Goal: Task Accomplishment & Management: Use online tool/utility

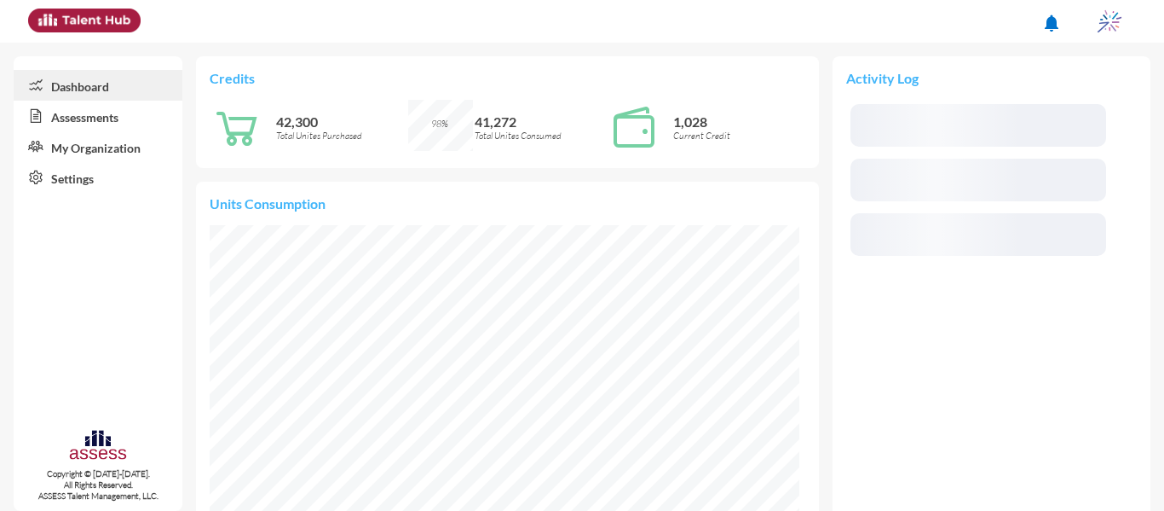
scroll to position [133, 281]
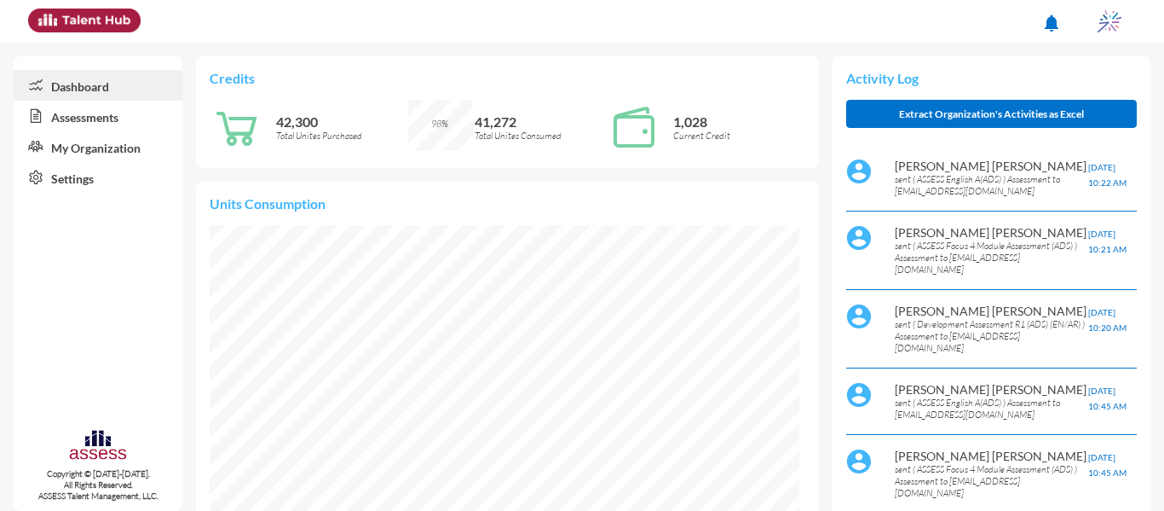
click at [116, 112] on link "Assessments" at bounding box center [98, 116] width 169 height 31
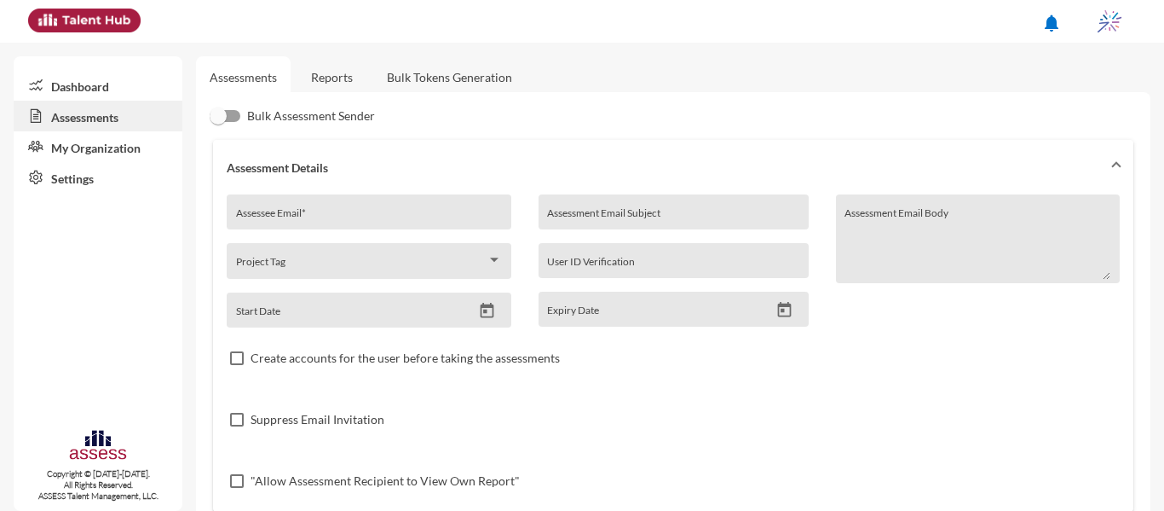
click at [355, 62] on link "Reports" at bounding box center [331, 77] width 69 height 42
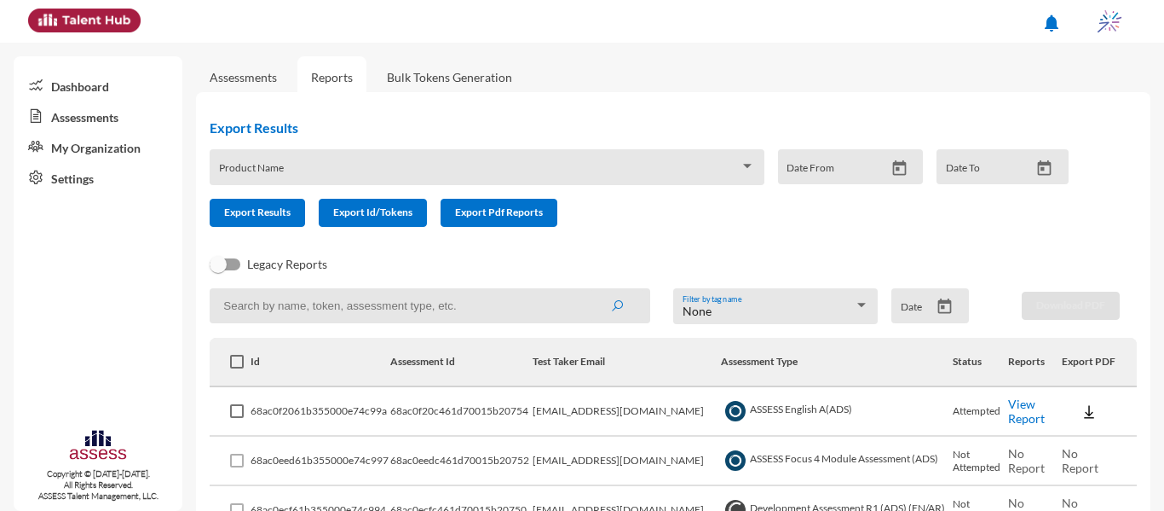
click at [936, 299] on icon "Open calendar" at bounding box center [945, 306] width 18 height 18
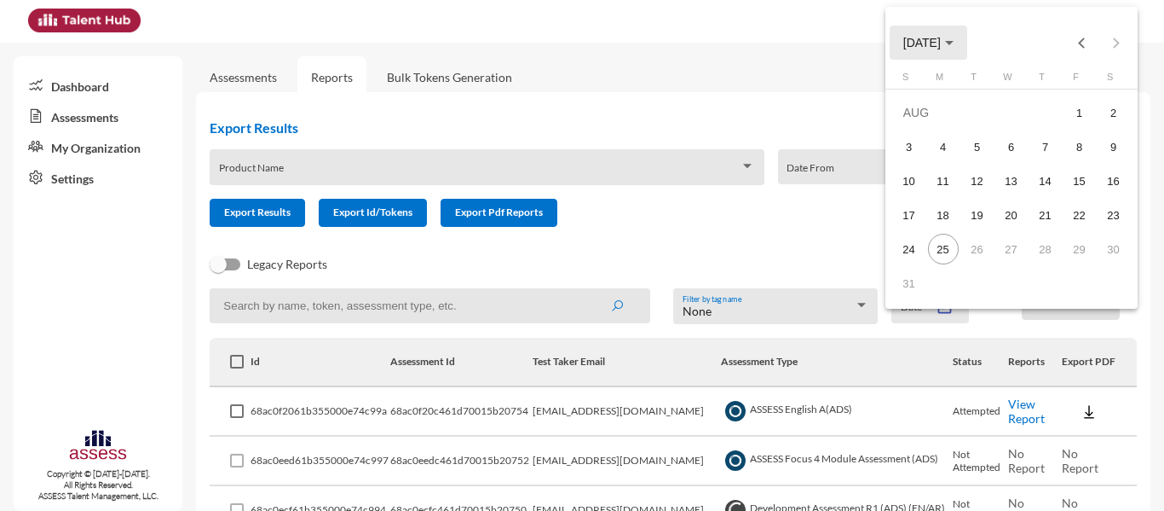
click at [954, 34] on button "AUG 2025" at bounding box center [929, 43] width 78 height 34
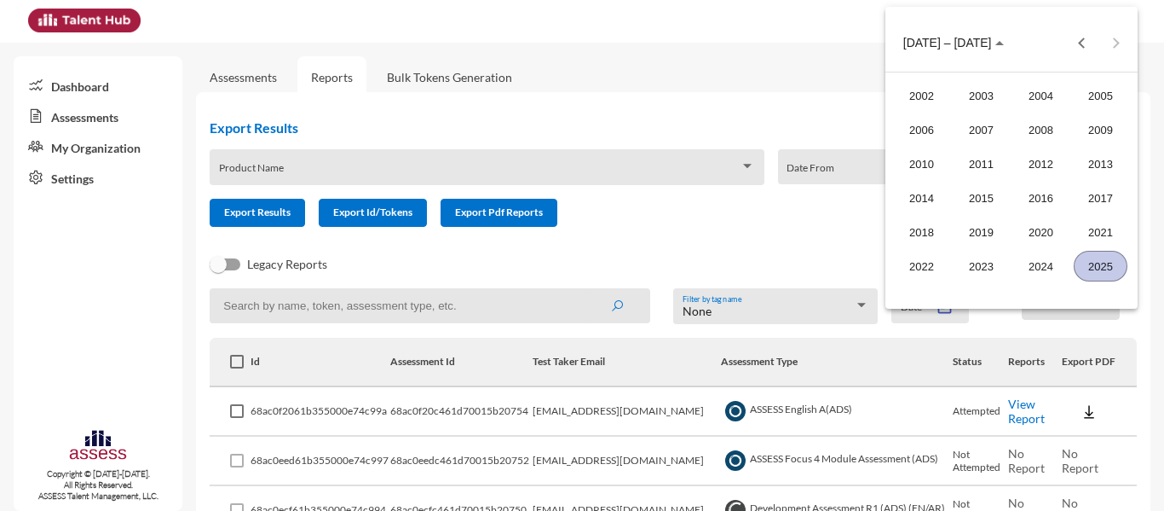
click at [1111, 258] on div "2025" at bounding box center [1101, 266] width 54 height 31
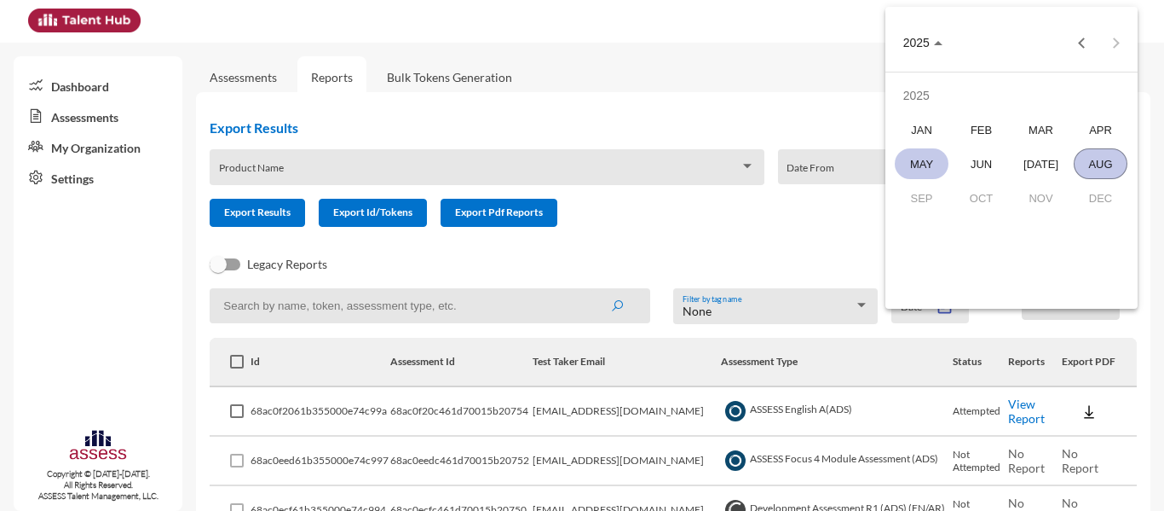
click at [911, 158] on div "MAY" at bounding box center [922, 163] width 54 height 31
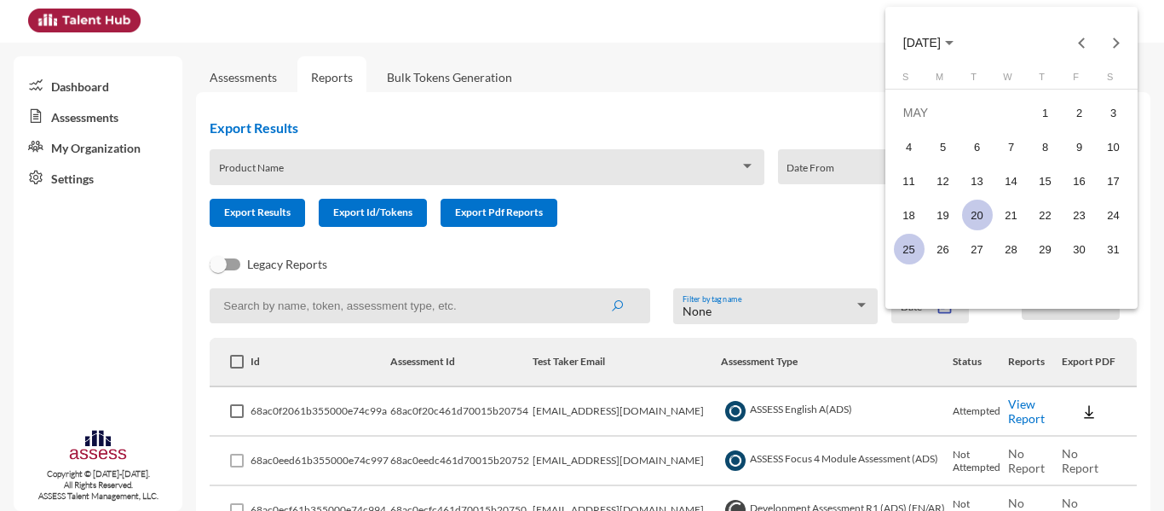
click at [985, 211] on div "20" at bounding box center [977, 214] width 31 height 31
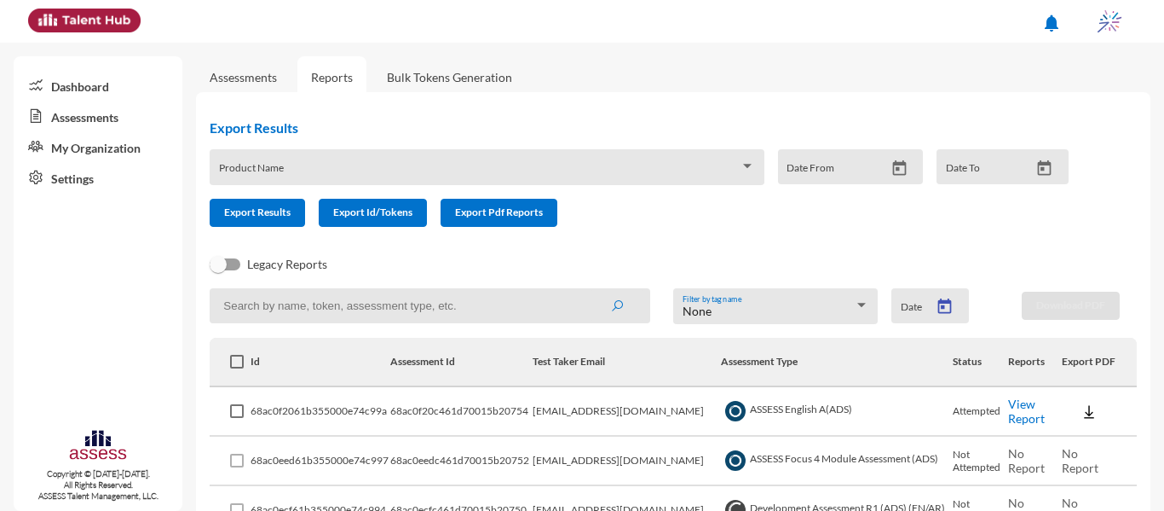
type input "5/20/2025"
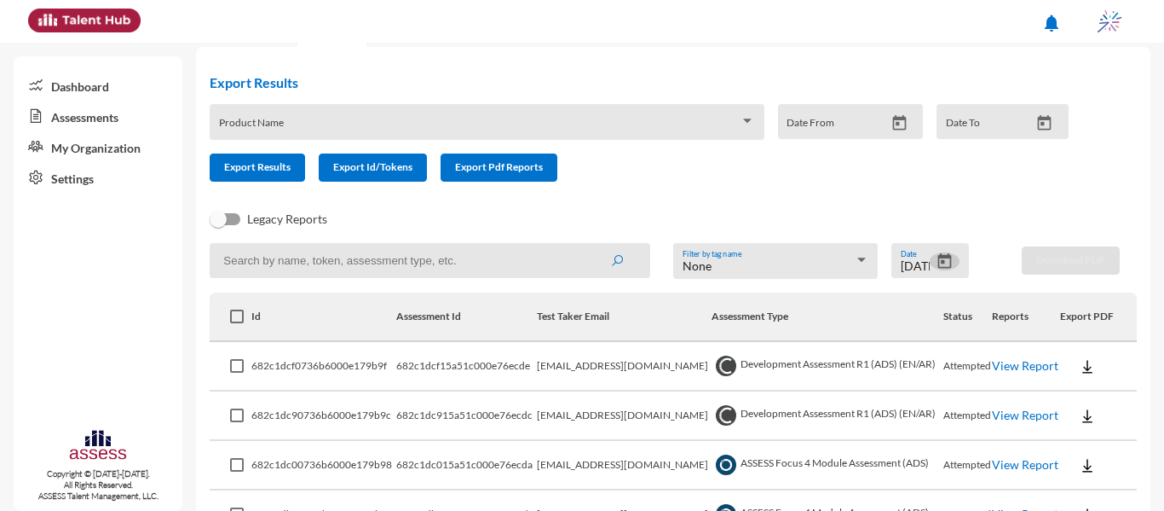
scroll to position [149, 0]
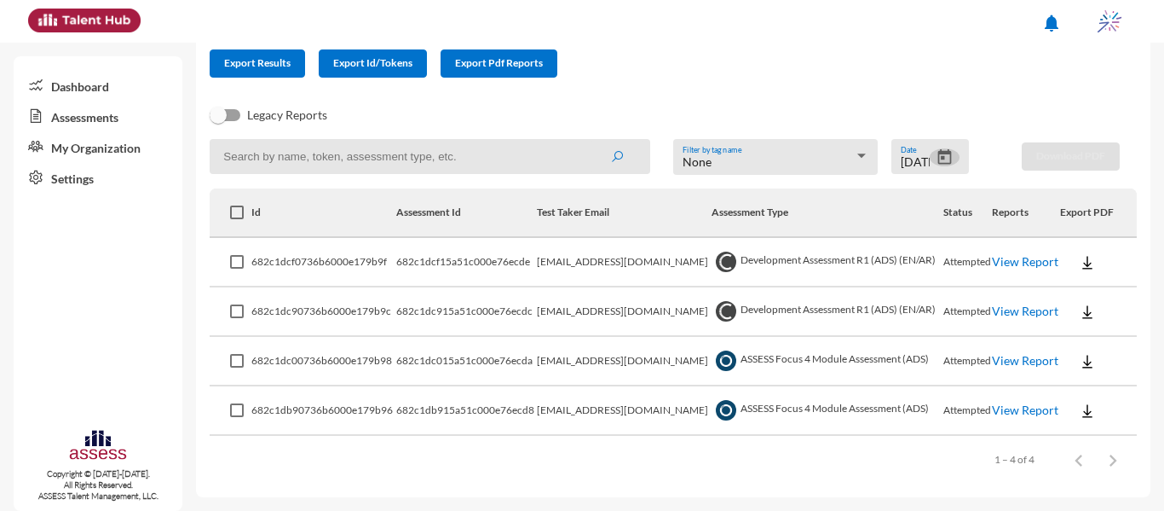
click at [1006, 266] on link "View Report" at bounding box center [1025, 261] width 66 height 14
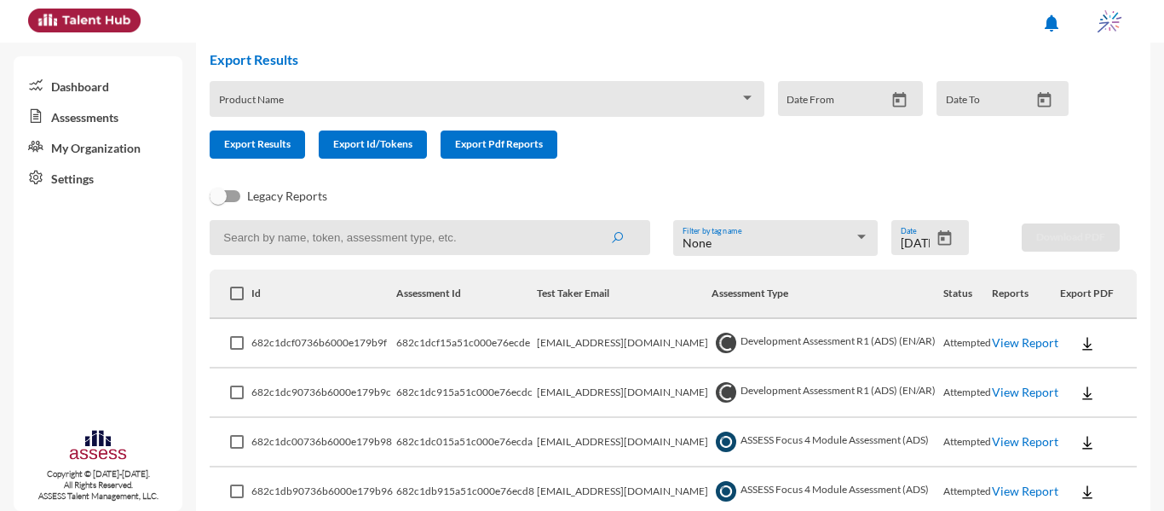
scroll to position [0, 0]
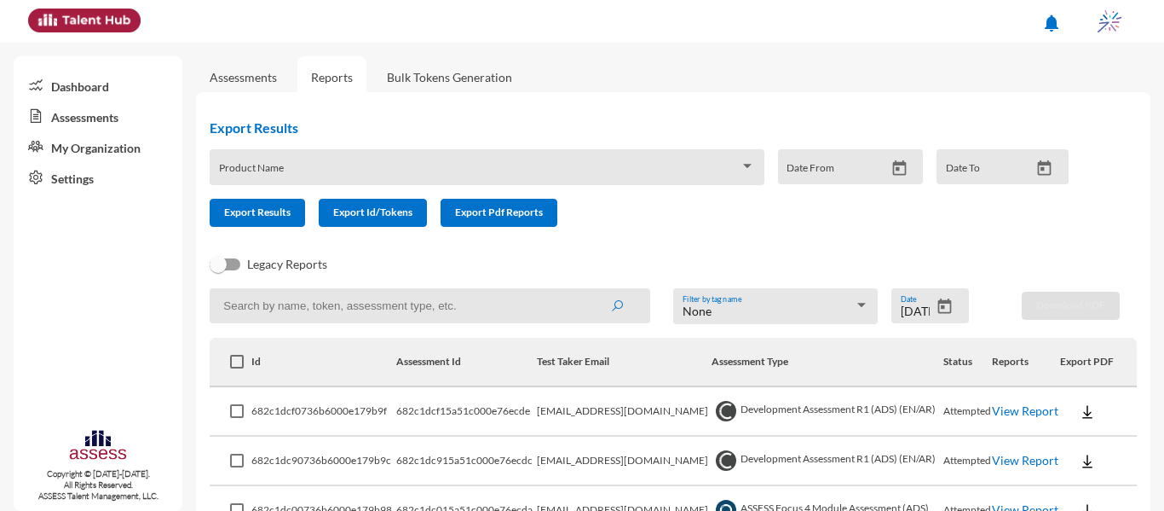
click at [597, 168] on span at bounding box center [479, 173] width 521 height 14
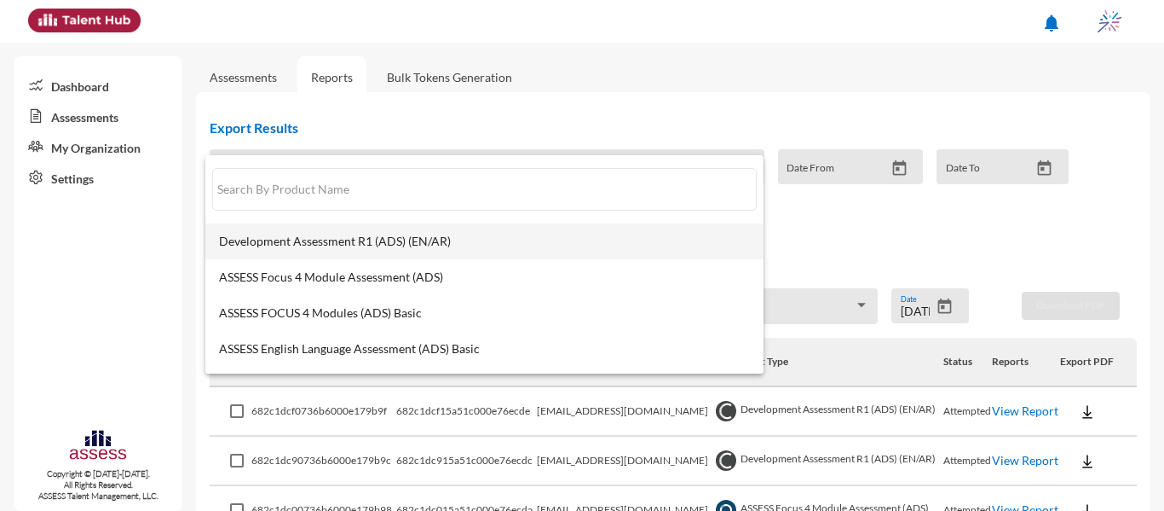
click at [407, 255] on mat-option "Development Assessment R1 (ADS) (EN/AR)" at bounding box center [484, 241] width 558 height 36
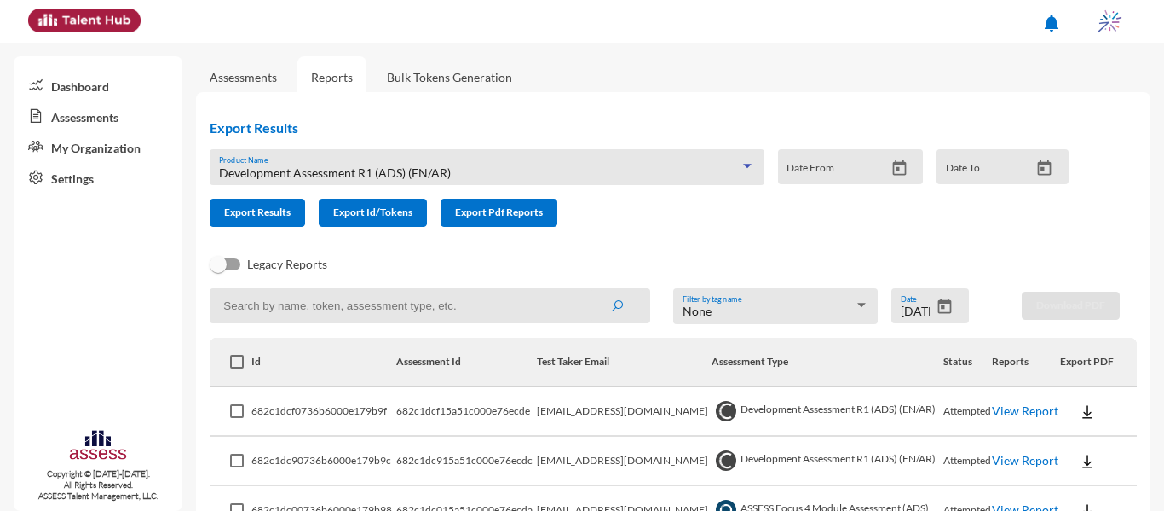
click at [882, 180] on div "Date From" at bounding box center [851, 166] width 146 height 35
click at [891, 175] on icon "Open calendar" at bounding box center [900, 168] width 18 height 18
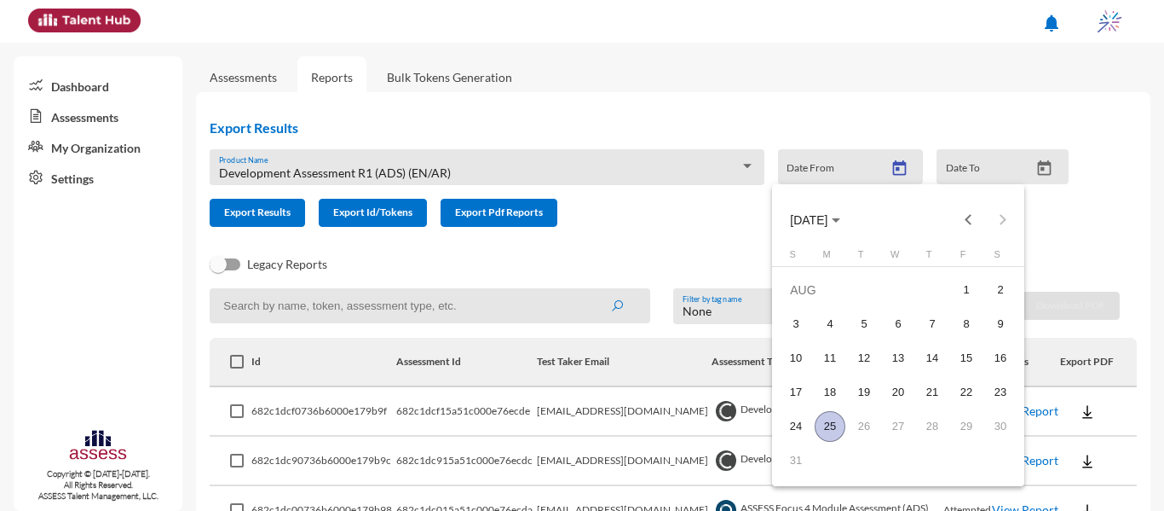
click at [827, 218] on span "AUG 2025" at bounding box center [809, 220] width 38 height 14
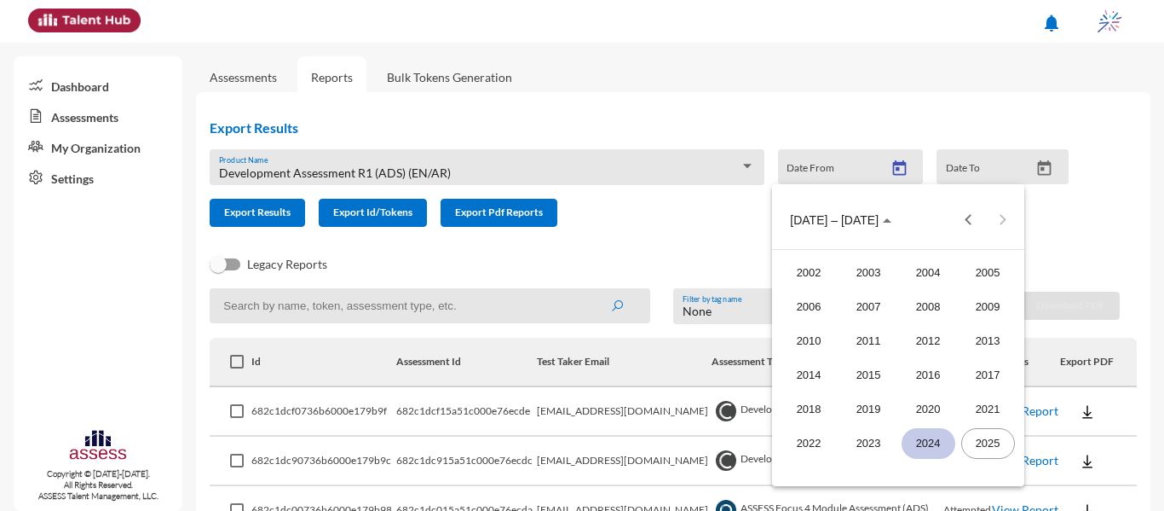
click at [939, 449] on div "2024" at bounding box center [929, 443] width 54 height 31
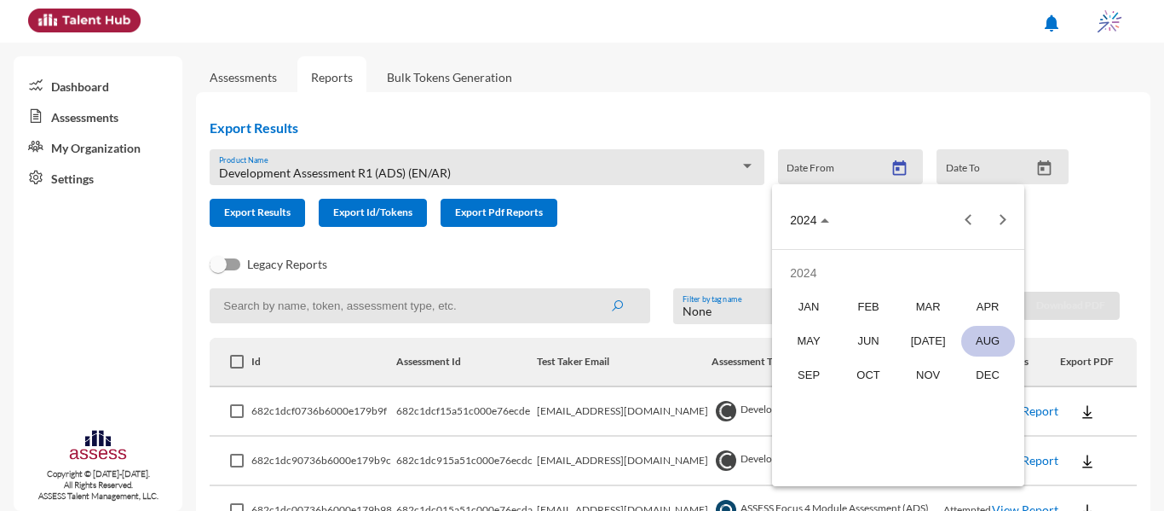
click at [974, 349] on div "AUG" at bounding box center [988, 341] width 54 height 31
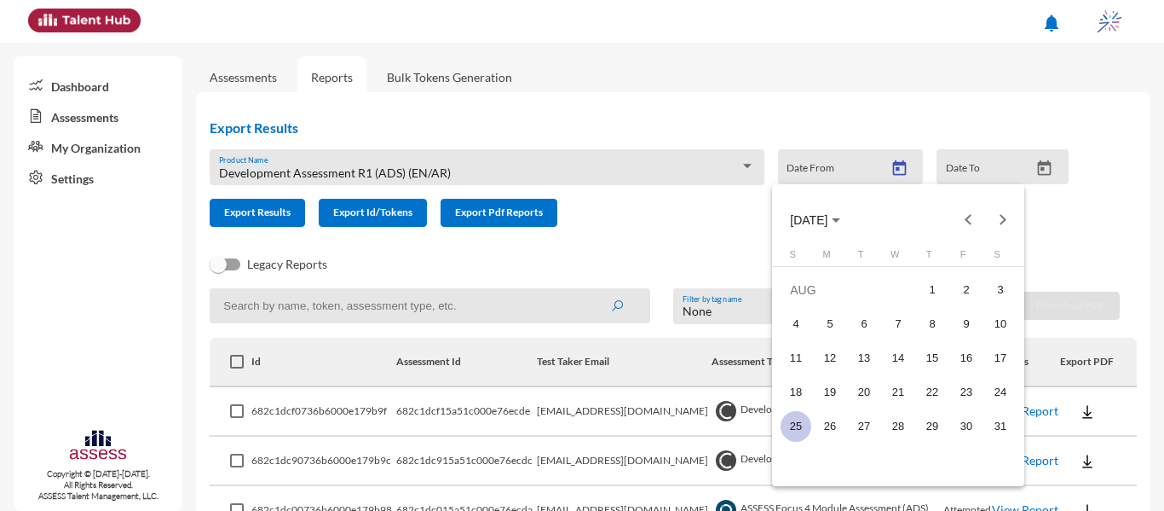
click at [799, 418] on div "25" at bounding box center [796, 426] width 31 height 31
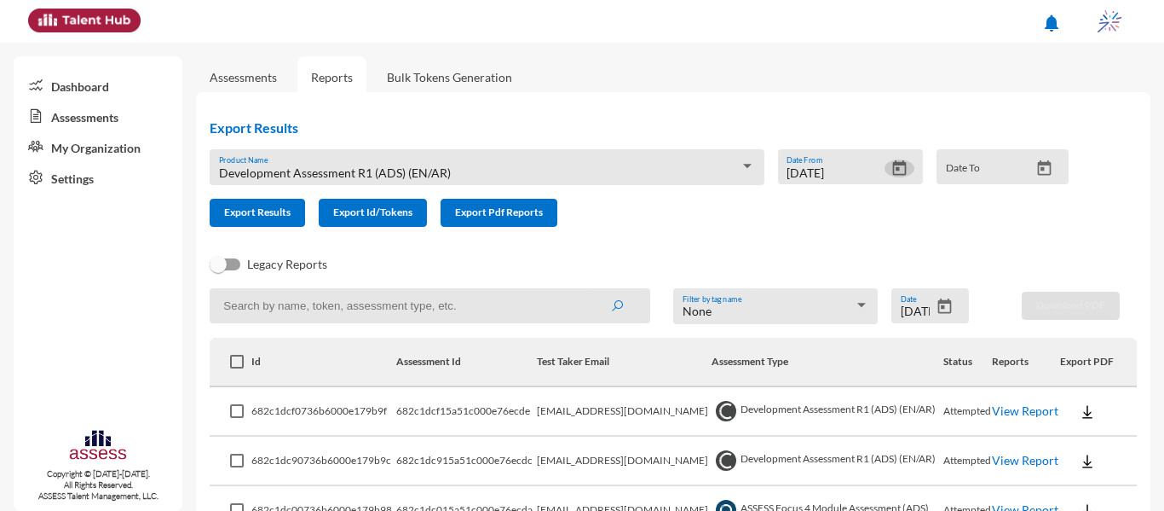
click at [899, 166] on icon "Open calendar" at bounding box center [900, 168] width 18 height 18
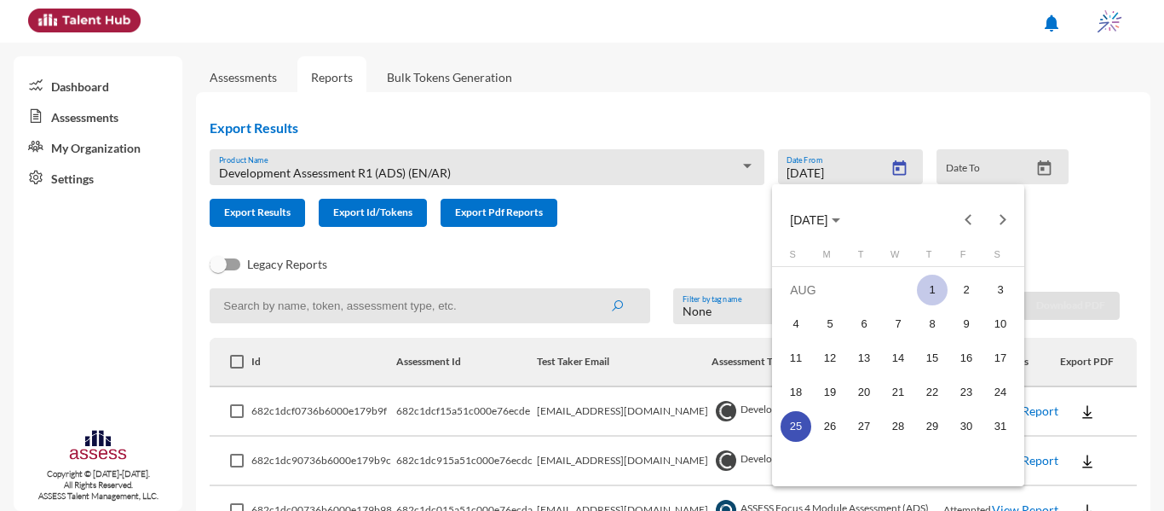
click at [937, 291] on div "1" at bounding box center [932, 289] width 31 height 31
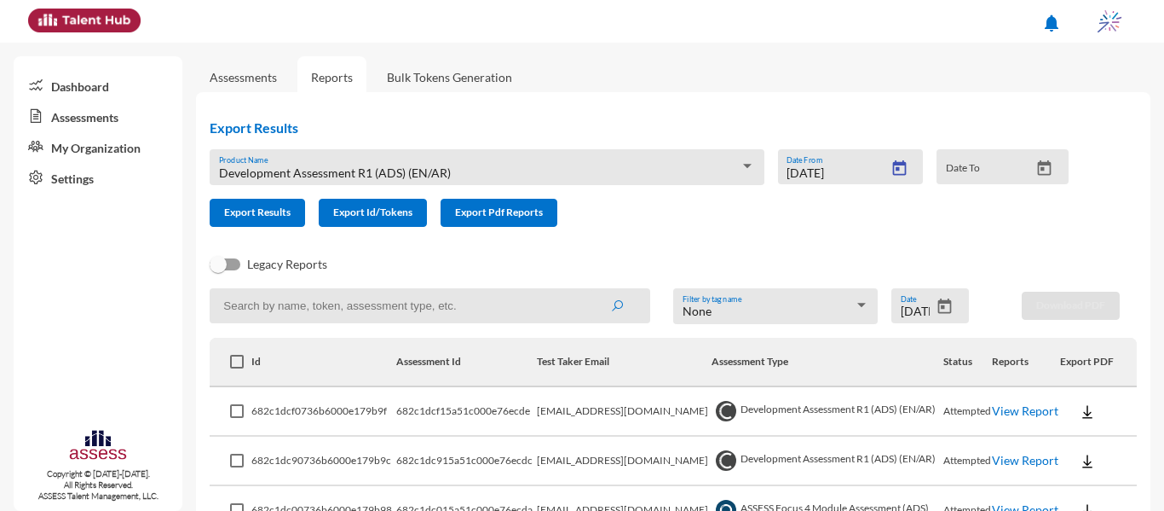
type input "8/1/2024"
click at [1038, 160] on icon "Open calendar" at bounding box center [1045, 166] width 14 height 15
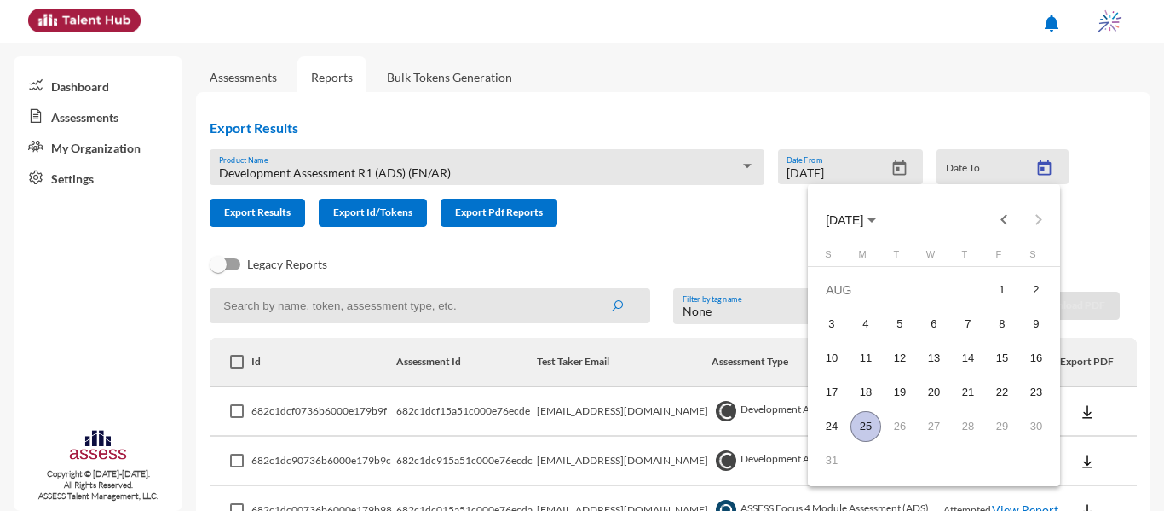
click at [863, 422] on div "25" at bounding box center [866, 426] width 31 height 31
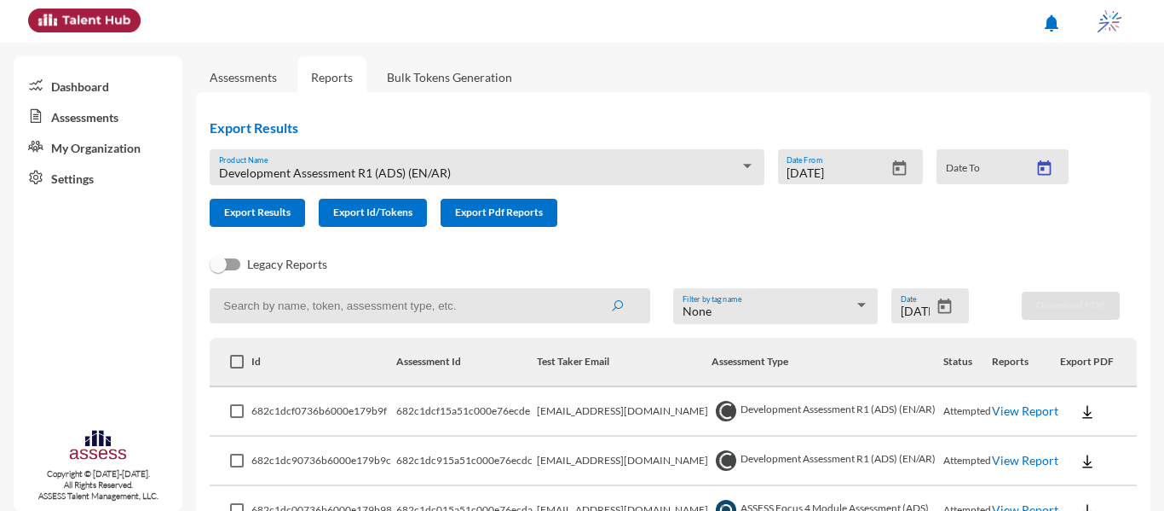
type input "8/25/2025"
click at [256, 214] on span "Export Results" at bounding box center [257, 211] width 66 height 13
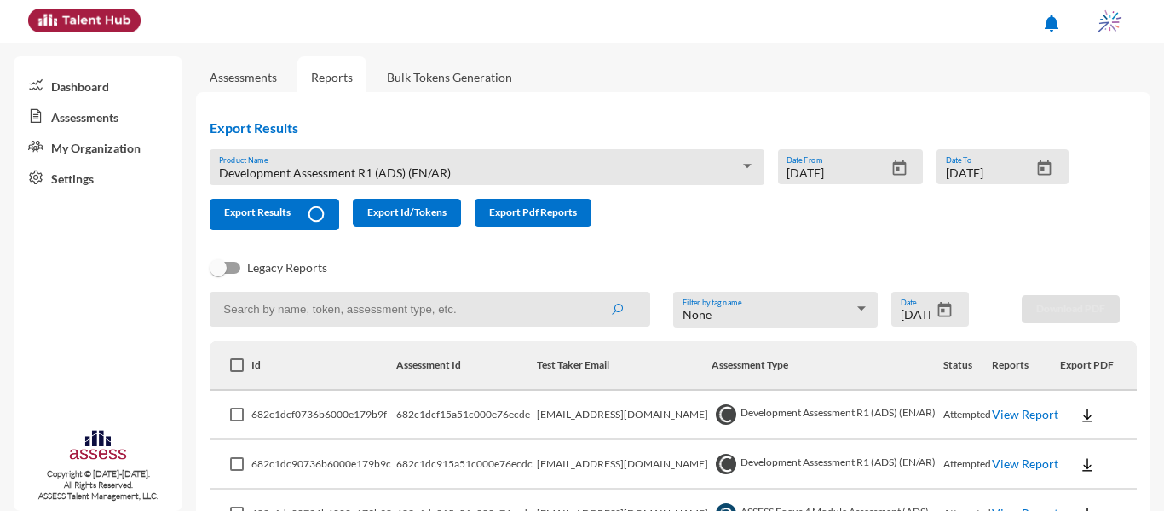
click at [375, 312] on input at bounding box center [430, 308] width 441 height 35
paste input "[PERSON_NAME][EMAIL_ADDRESS][PERSON_NAME][DOMAIN_NAME]"
type input "[PERSON_NAME][EMAIL_ADDRESS][PERSON_NAME][DOMAIN_NAME]"
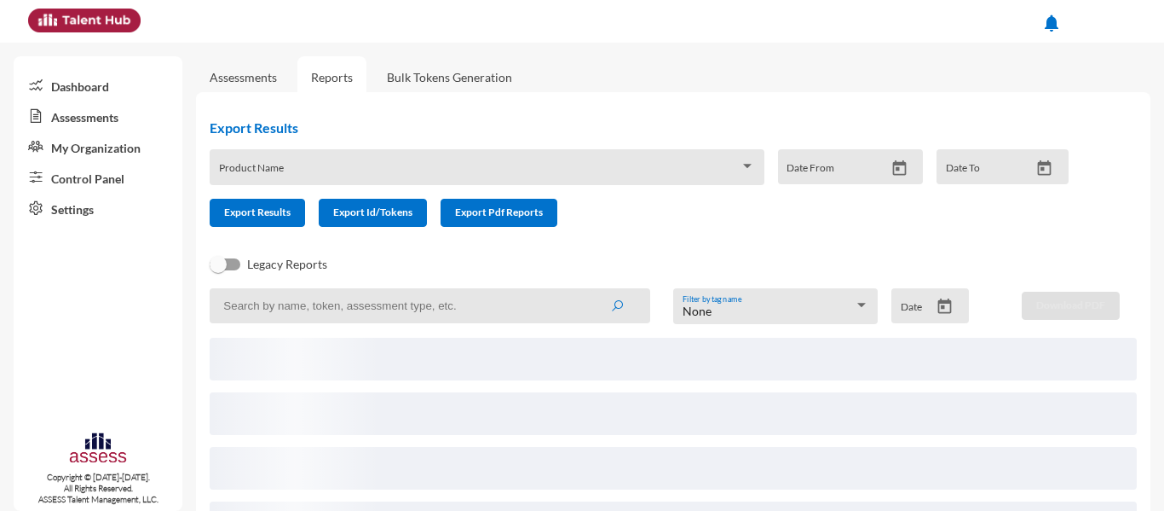
click at [379, 311] on input at bounding box center [430, 305] width 441 height 35
type input "[PERSON_NAME][EMAIL_ADDRESS][PERSON_NAME][DOMAIN_NAME]"
click at [590, 290] on button "submit" at bounding box center [617, 305] width 55 height 31
